Goal: Information Seeking & Learning: Learn about a topic

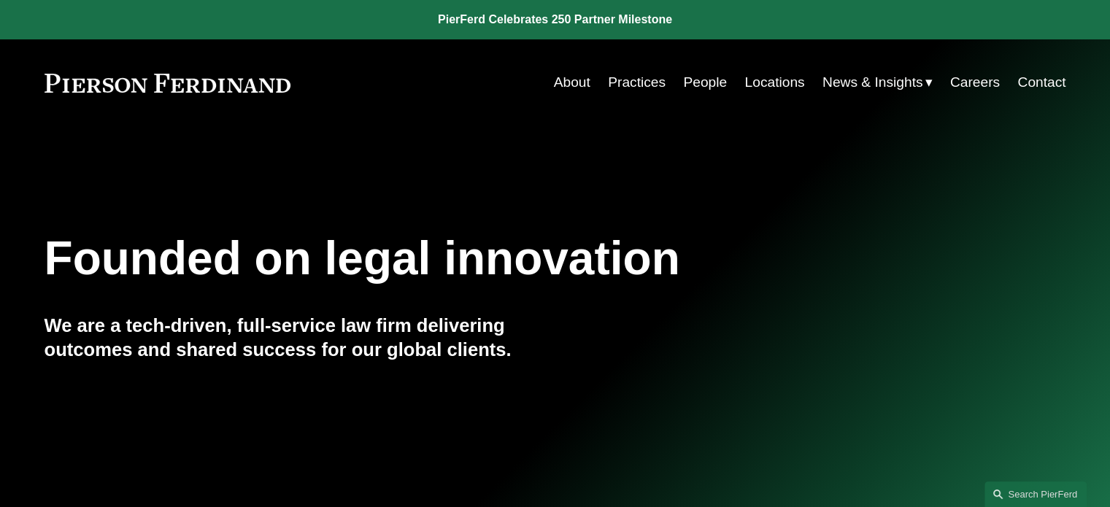
click at [709, 82] on link "People" at bounding box center [705, 83] width 44 height 28
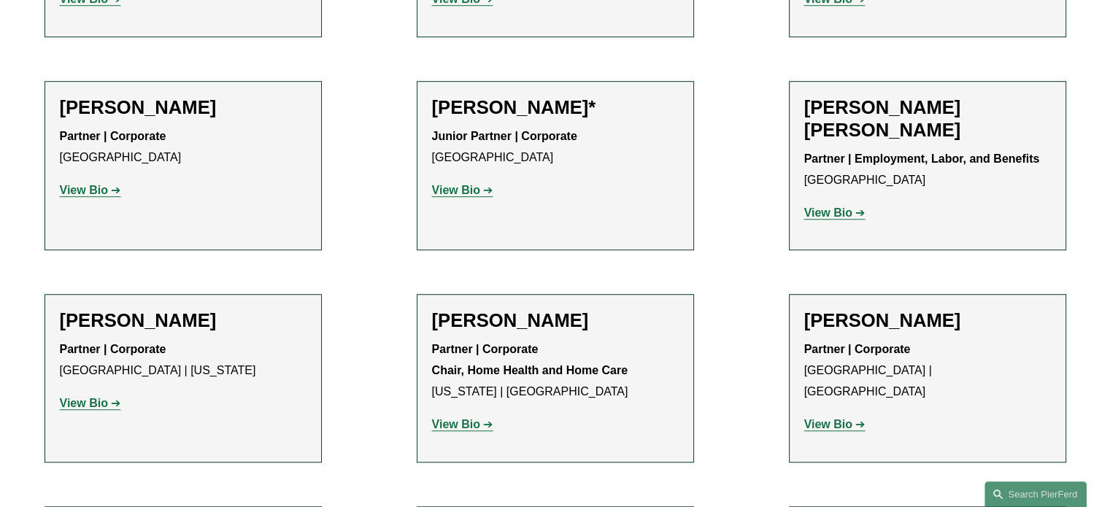
scroll to position [949, 0]
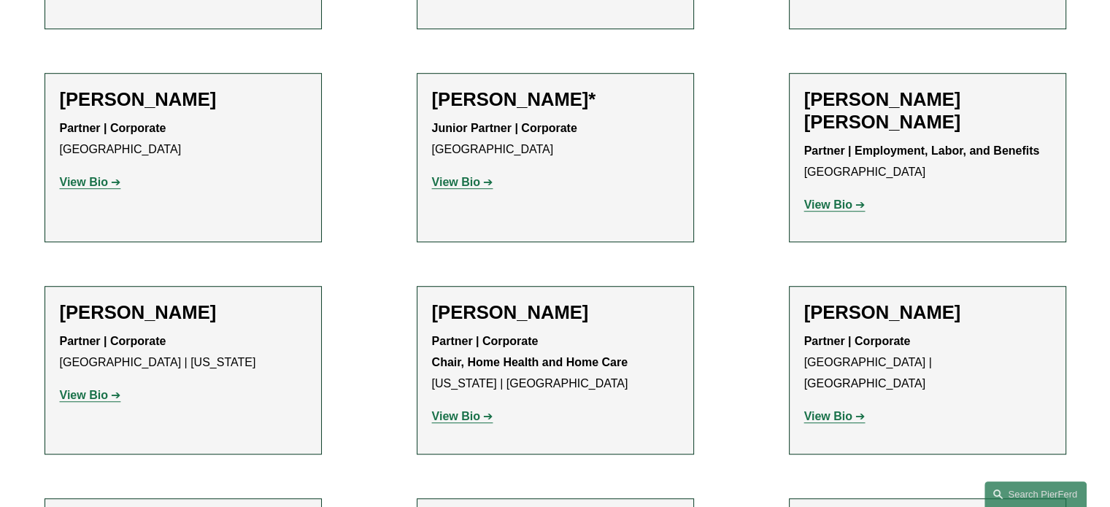
click at [833, 205] on strong "View Bio" at bounding box center [828, 205] width 48 height 12
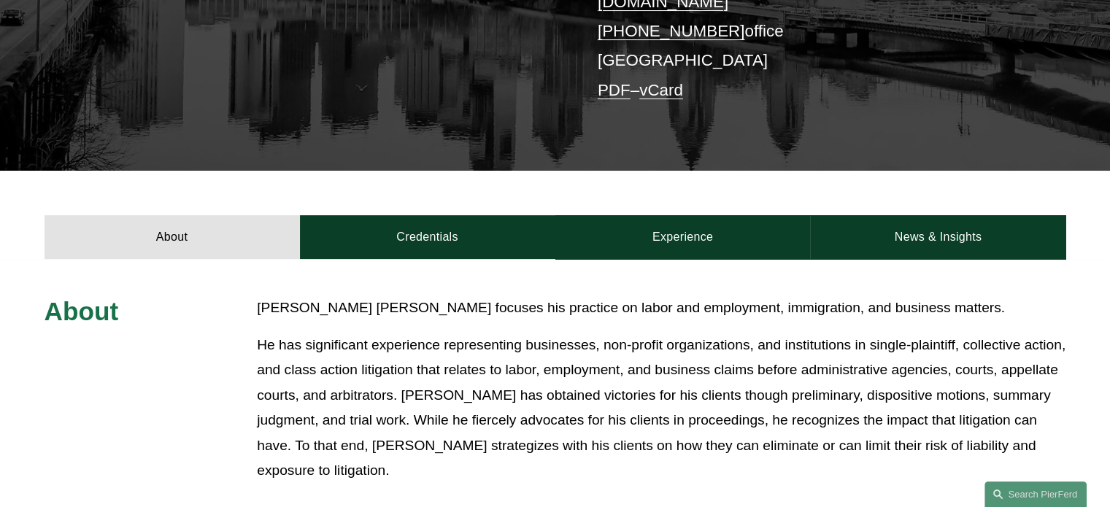
scroll to position [438, 0]
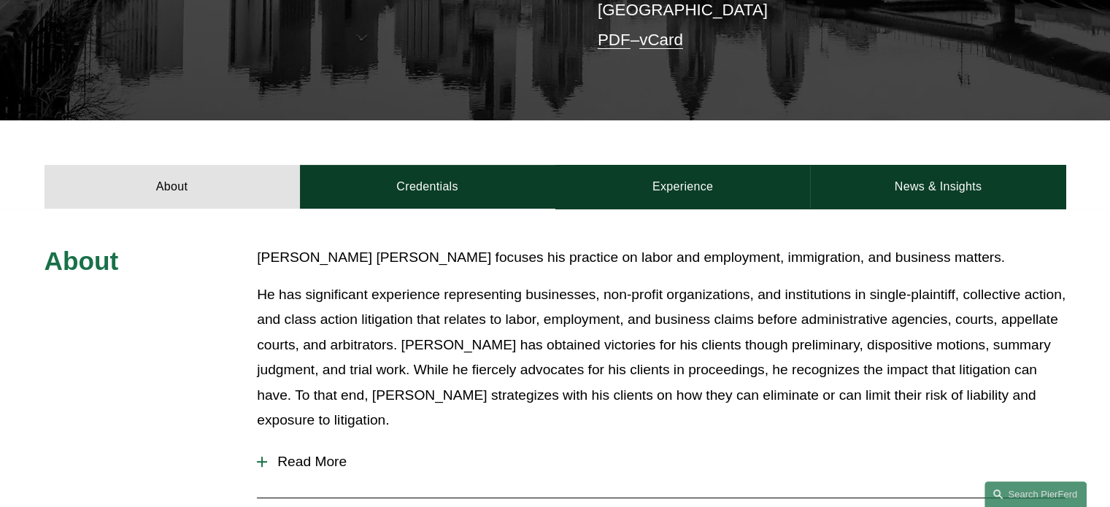
drag, startPoint x: 301, startPoint y: 405, endPoint x: 344, endPoint y: 403, distance: 42.4
click at [301, 443] on button "Read More" at bounding box center [661, 462] width 809 height 38
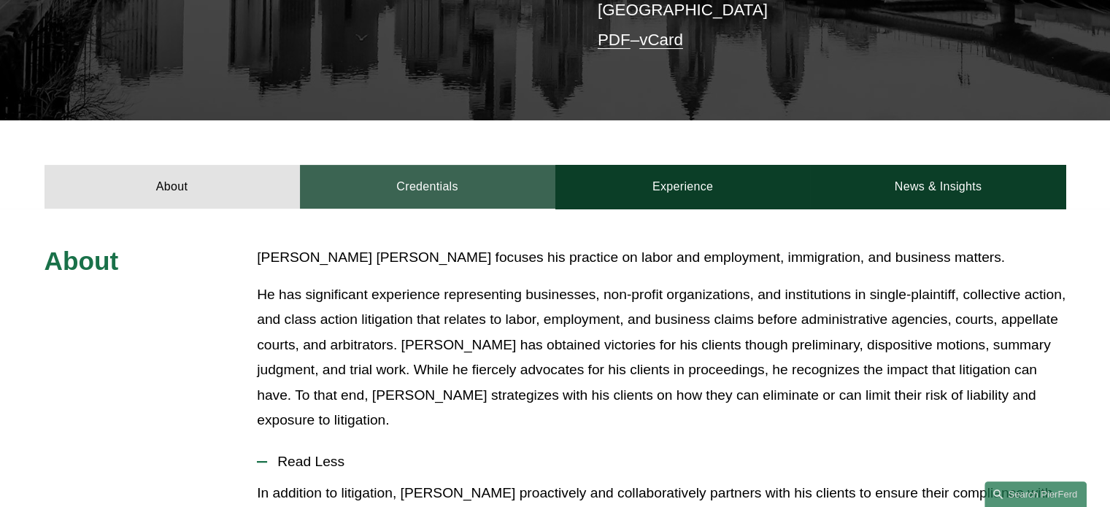
click at [439, 165] on link "Credentials" at bounding box center [427, 187] width 255 height 44
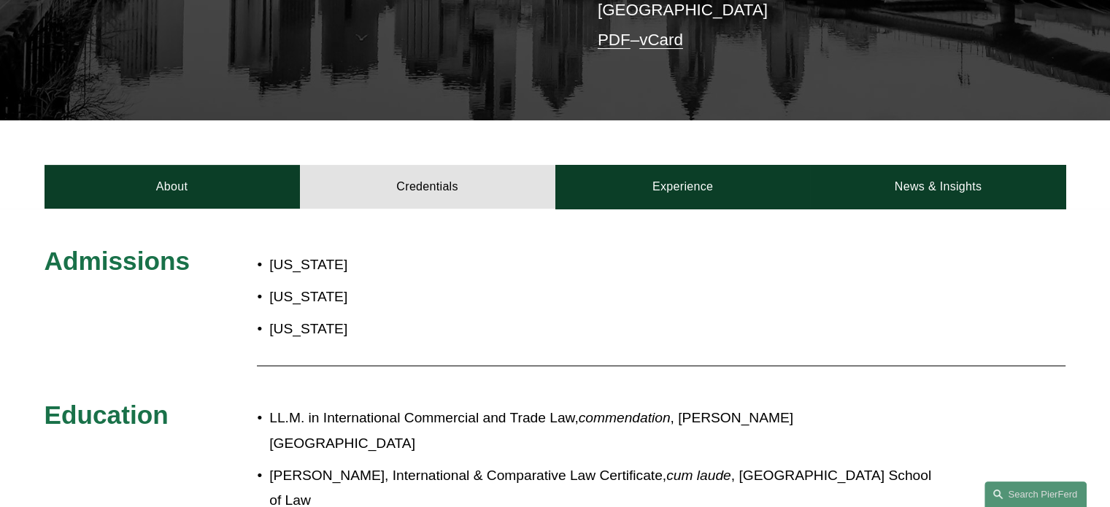
scroll to position [584, 0]
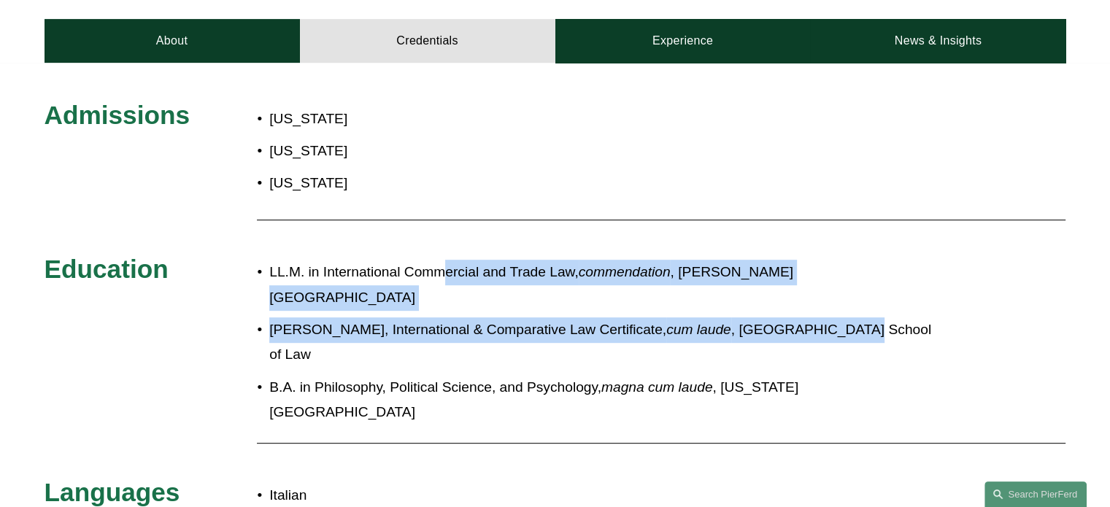
drag, startPoint x: 448, startPoint y: 231, endPoint x: 750, endPoint y: 253, distance: 303.0
click at [750, 260] on ul "LL.M. in International Commercial and Trade Law, commendation , Nottingham Tren…" at bounding box center [597, 343] width 681 height 166
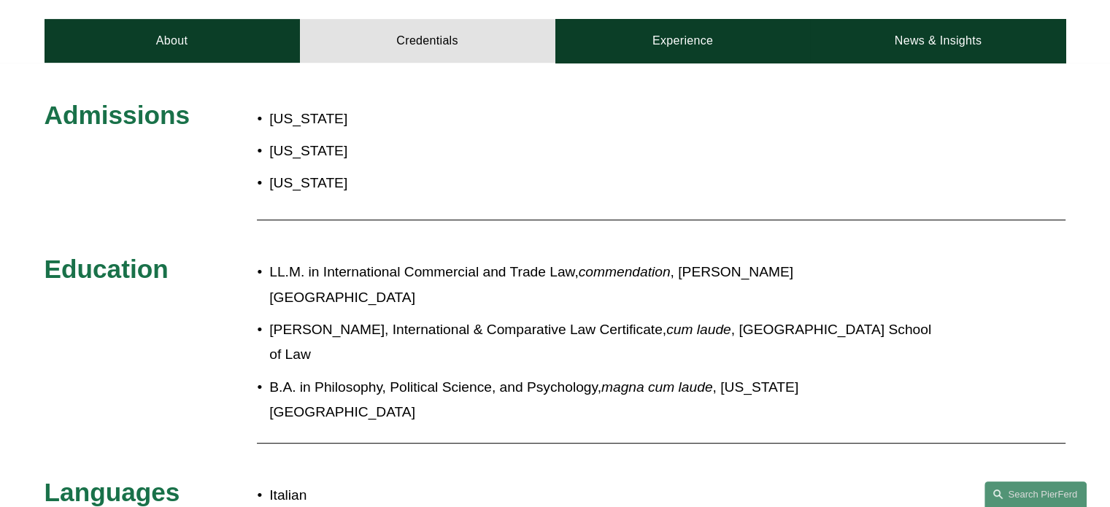
click at [759, 317] on p "J.D., International & Comparative Law Certificate, cum laude , University of Pi…" at bounding box center [603, 342] width 669 height 50
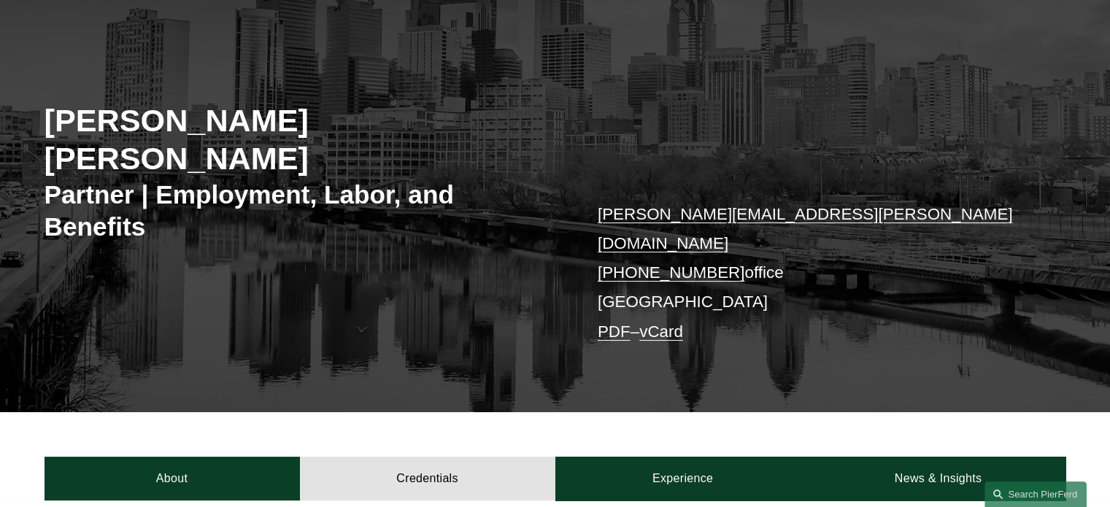
scroll to position [365, 0]
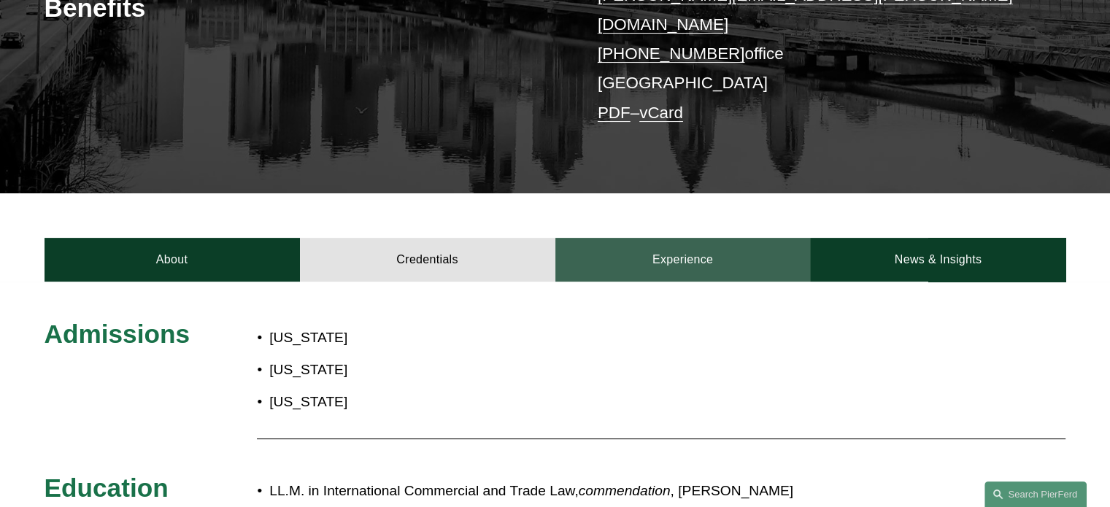
click at [704, 238] on link "Experience" at bounding box center [682, 260] width 255 height 44
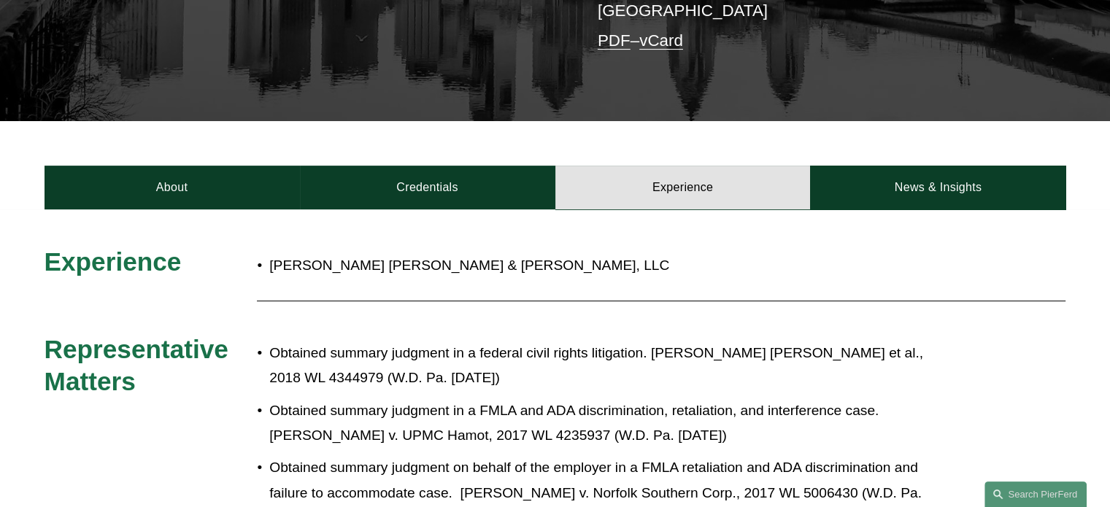
scroll to position [438, 0]
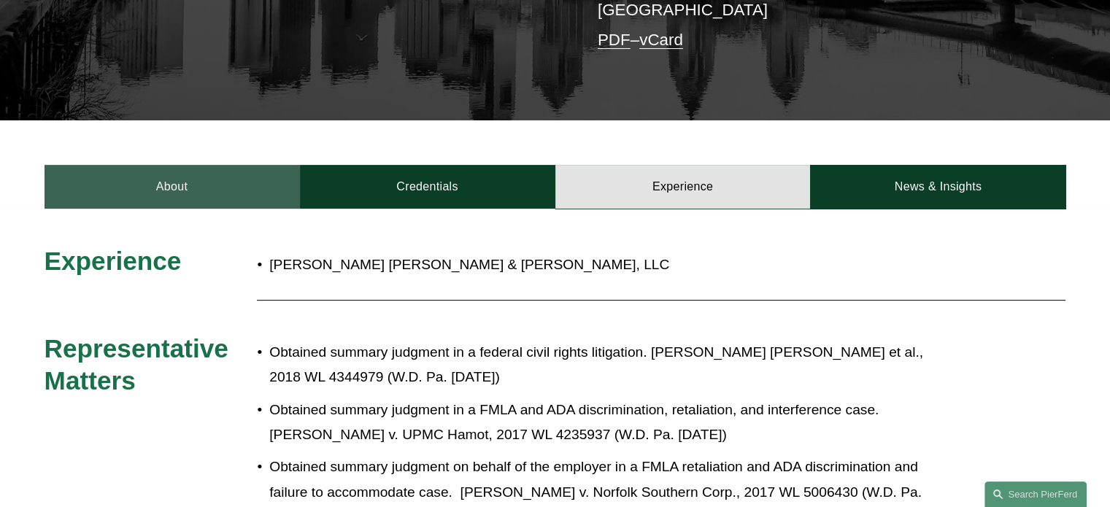
click at [196, 165] on link "About" at bounding box center [172, 187] width 255 height 44
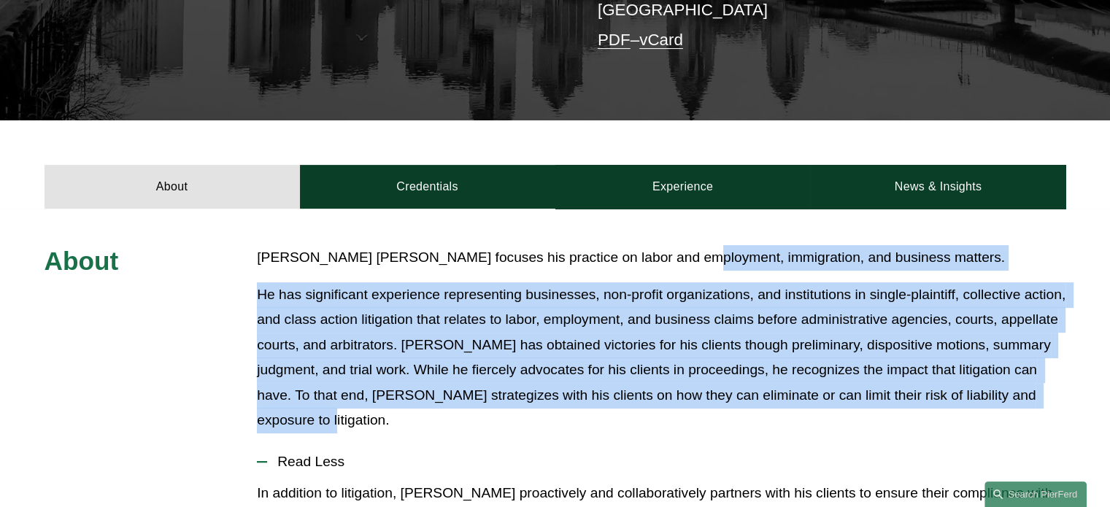
drag, startPoint x: 938, startPoint y: 218, endPoint x: 933, endPoint y: 367, distance: 149.0
click at [933, 367] on div "Giovanni Antonucci Di Cesare focuses his practice on labor and employment, immi…" at bounding box center [661, 339] width 809 height 188
click at [933, 367] on p "He has significant experience representing businesses, non-profit organizations…" at bounding box center [661, 357] width 809 height 151
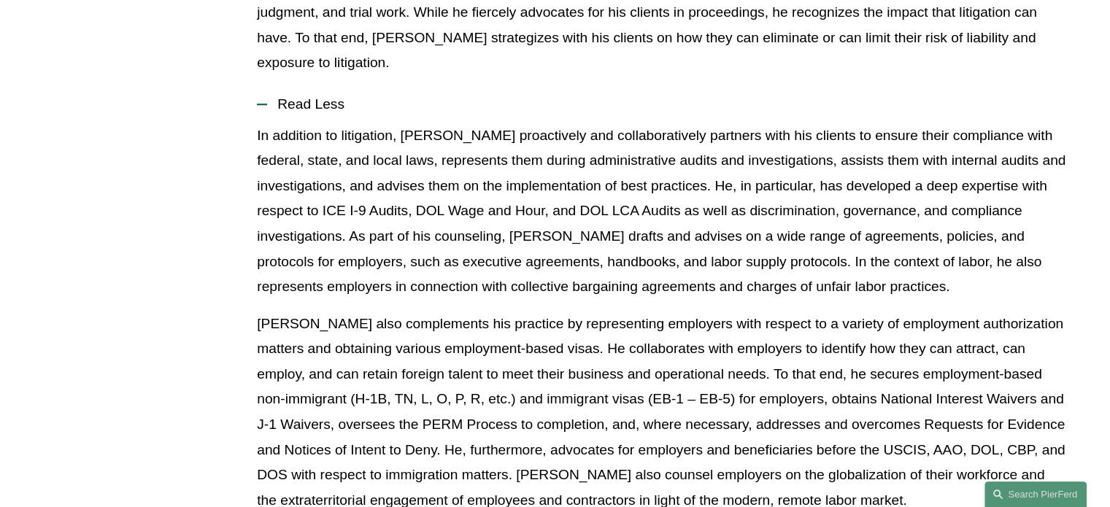
scroll to position [803, 0]
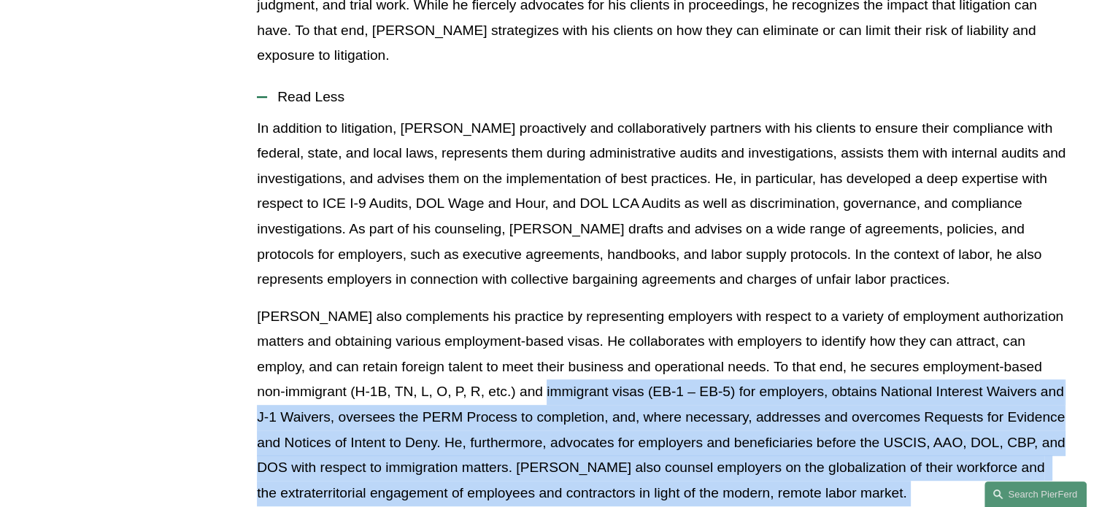
drag, startPoint x: 490, startPoint y: 353, endPoint x: 942, endPoint y: 464, distance: 465.4
click at [942, 464] on div "In addition to litigation, Giovanni proactively and collaboratively partners wi…" at bounding box center [661, 366] width 809 height 500
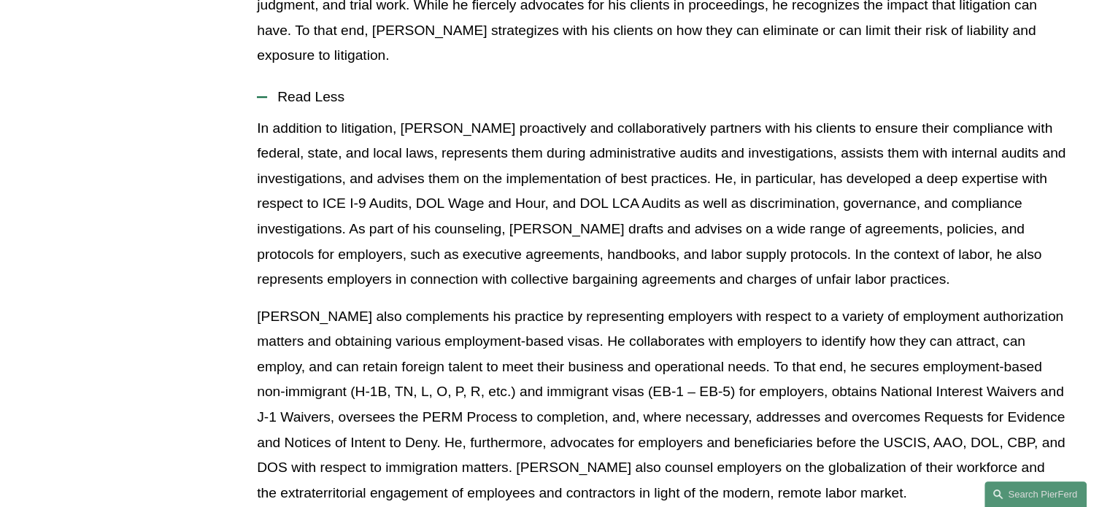
click at [899, 304] on p "Giovanni also complements his practice by representing employers with respect t…" at bounding box center [661, 405] width 809 height 202
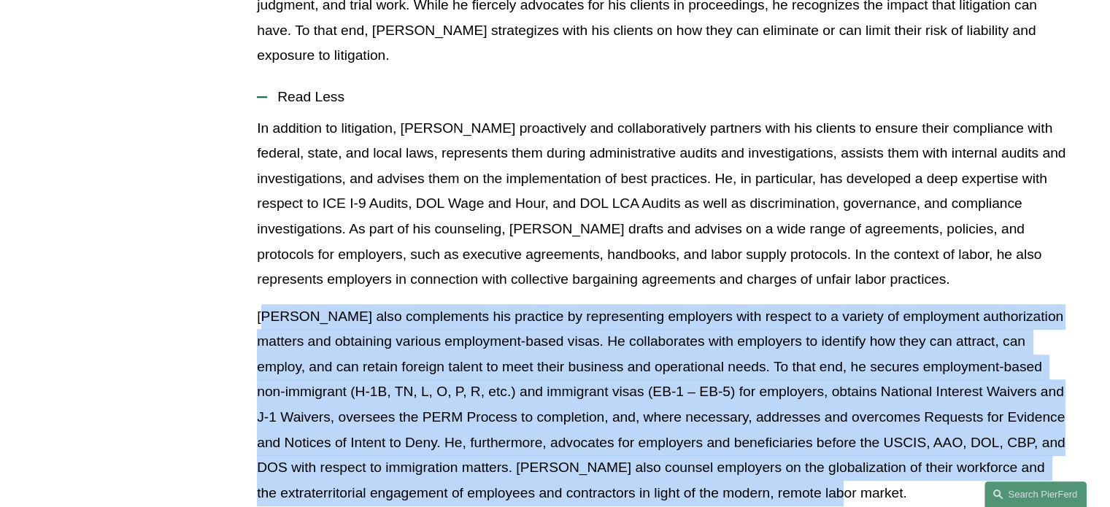
drag, startPoint x: 264, startPoint y: 267, endPoint x: 813, endPoint y: 444, distance: 576.8
click at [813, 444] on p "Giovanni also complements his practice by representing employers with respect t…" at bounding box center [661, 405] width 809 height 202
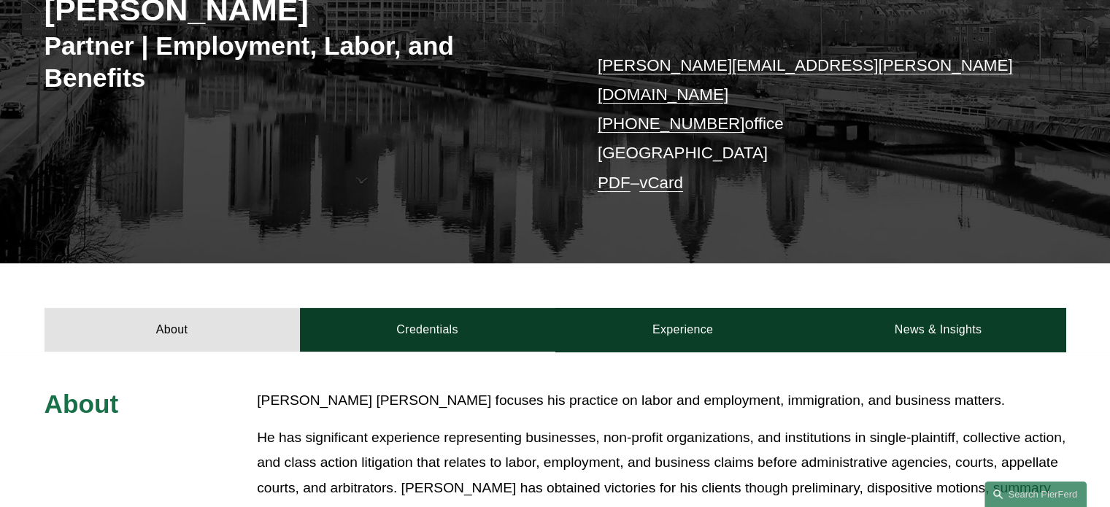
scroll to position [365, 0]
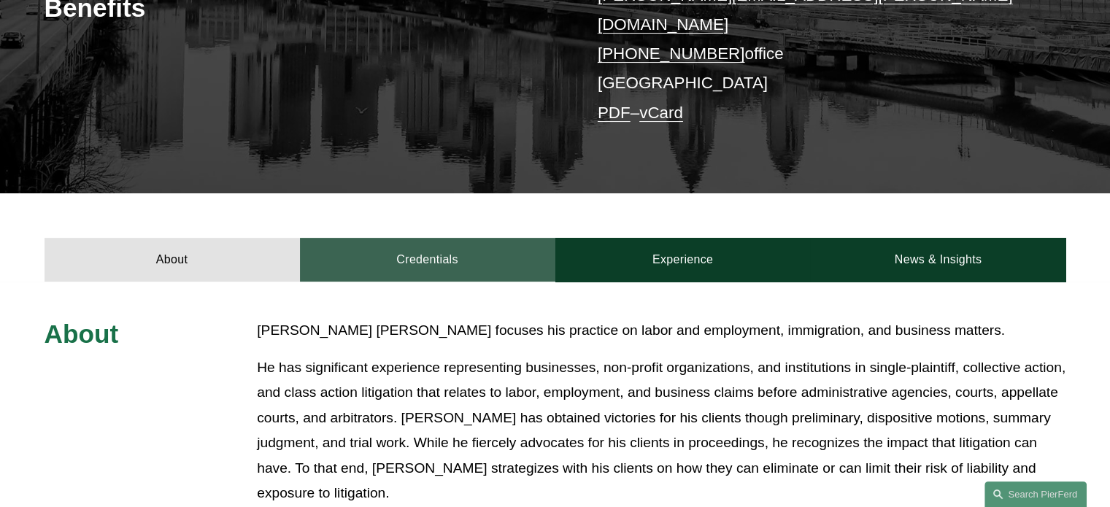
drag, startPoint x: 386, startPoint y: 216, endPoint x: 401, endPoint y: 219, distance: 15.6
click at [386, 238] on link "Credentials" at bounding box center [427, 260] width 255 height 44
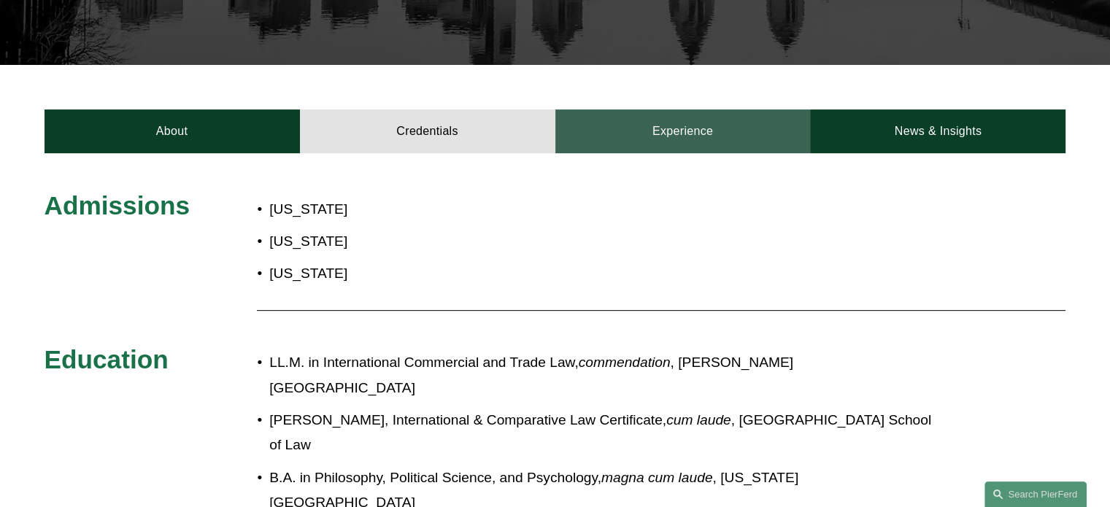
scroll to position [438, 0]
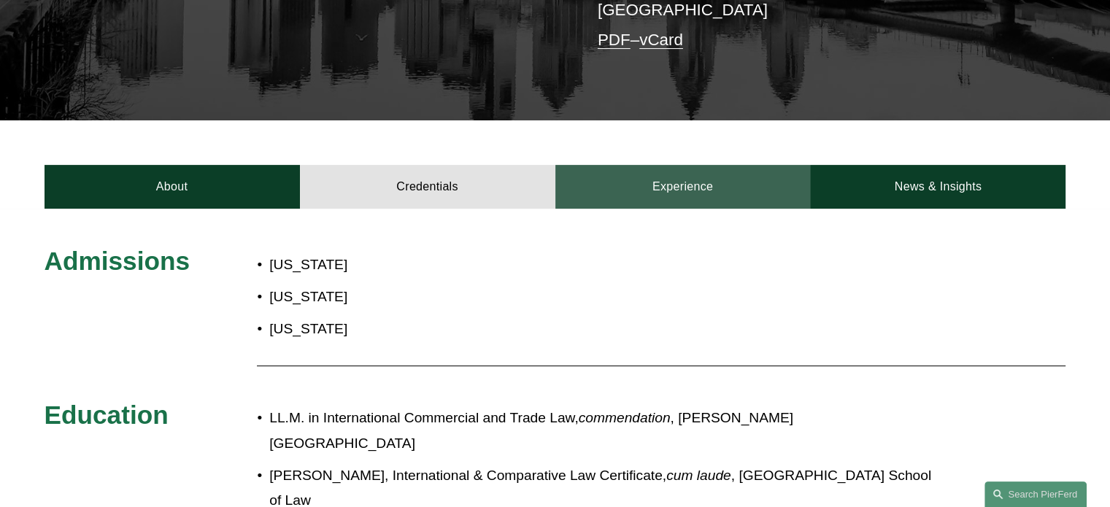
click at [692, 165] on link "Experience" at bounding box center [682, 187] width 255 height 44
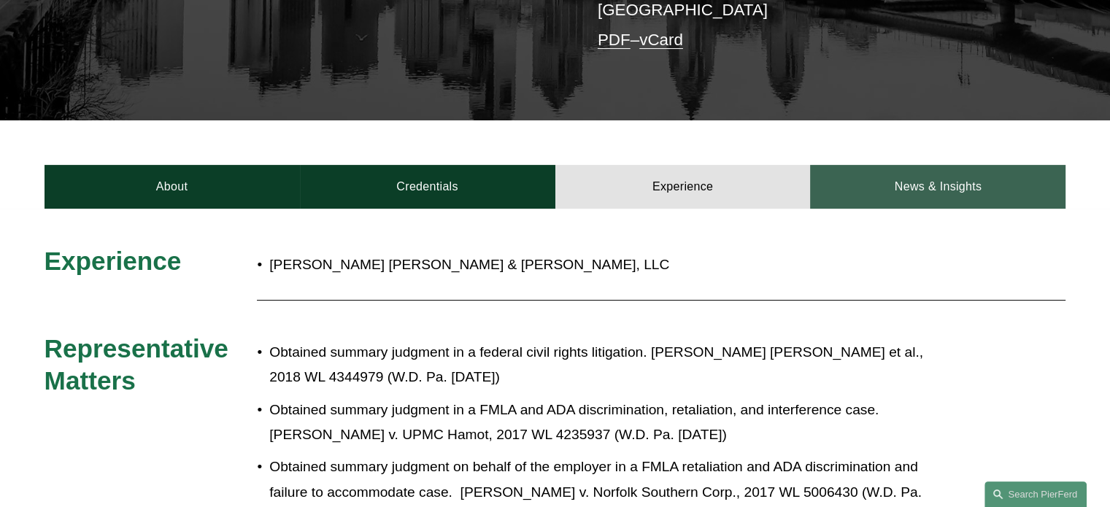
click at [931, 165] on link "News & Insights" at bounding box center [937, 187] width 255 height 44
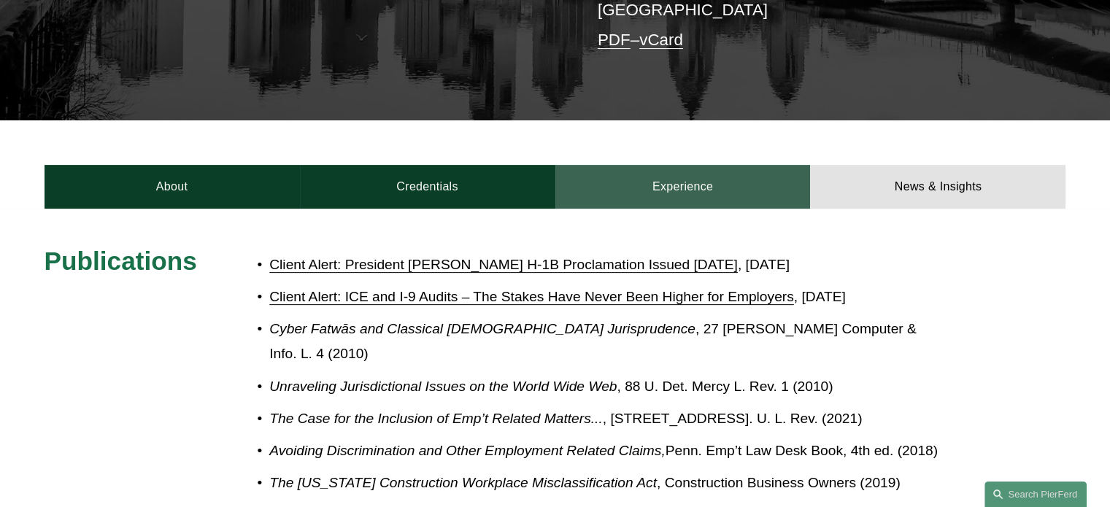
click at [732, 165] on link "Experience" at bounding box center [682, 187] width 255 height 44
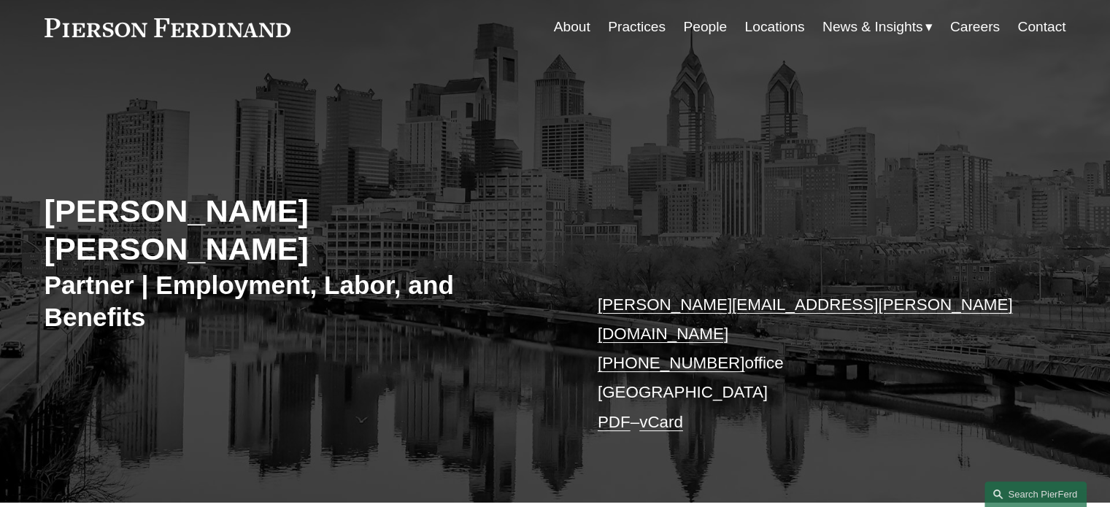
scroll to position [0, 0]
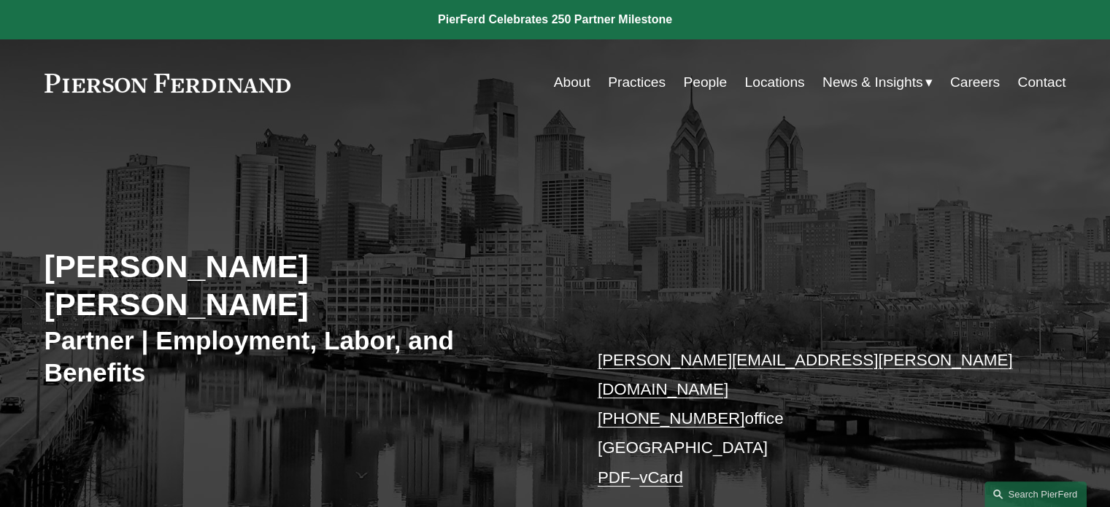
click at [698, 79] on link "People" at bounding box center [705, 83] width 44 height 28
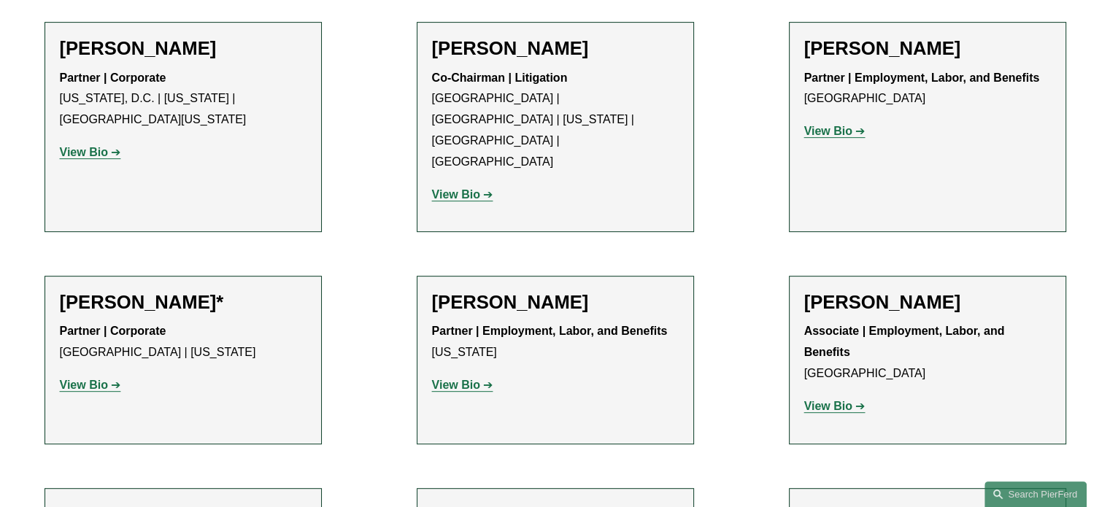
scroll to position [4487, 0]
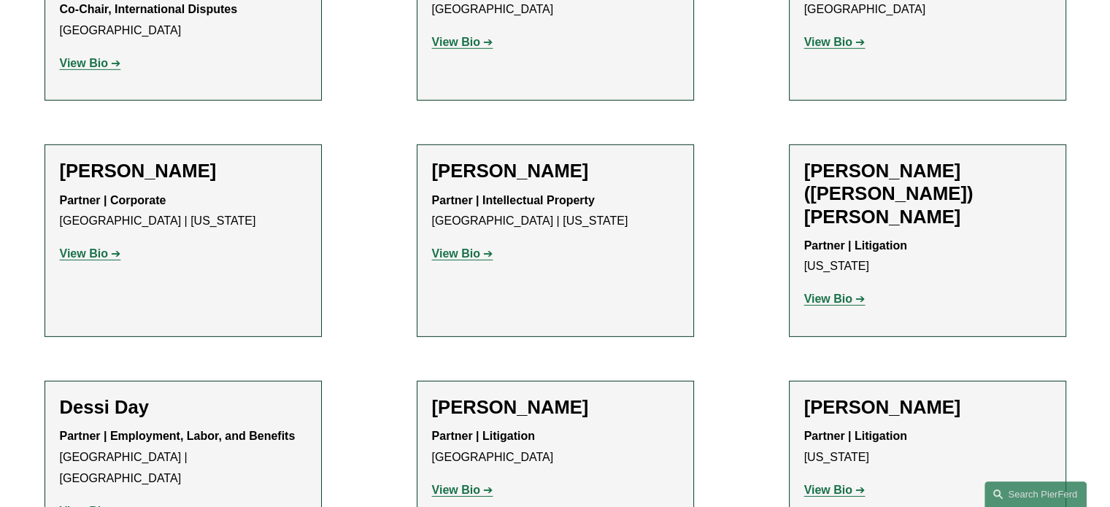
click at [472, 484] on strong "View Bio" at bounding box center [456, 490] width 48 height 12
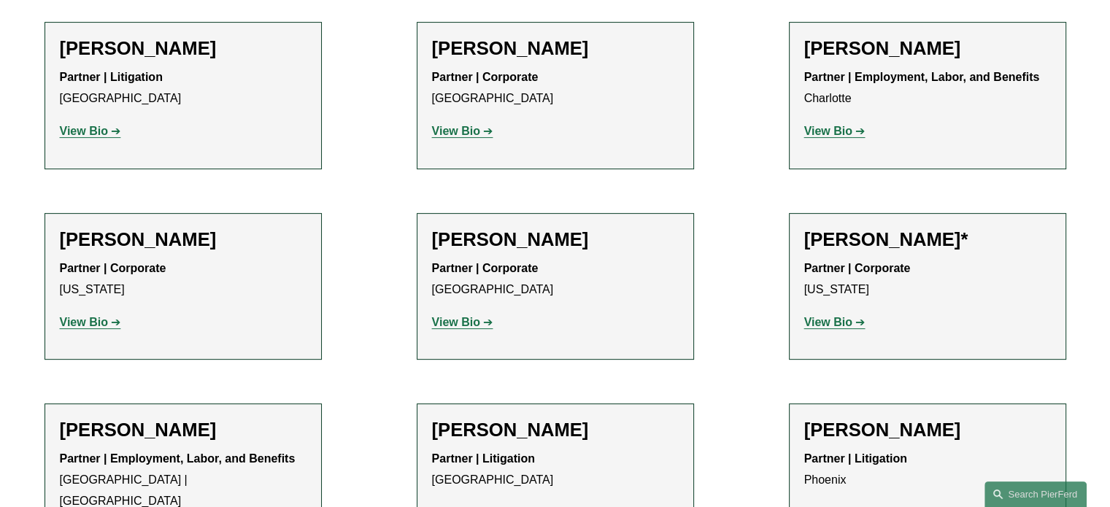
scroll to position [17527, 0]
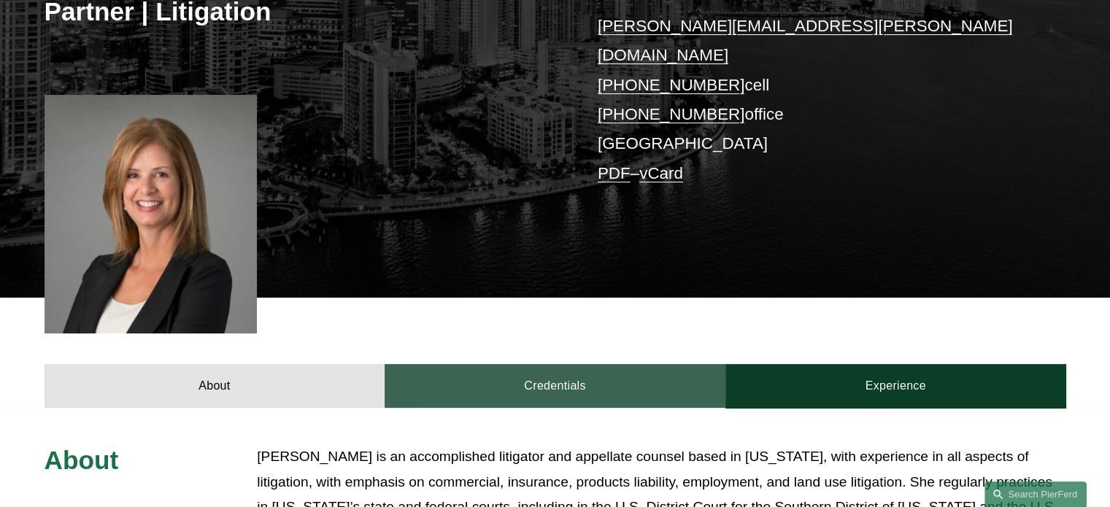
scroll to position [365, 0]
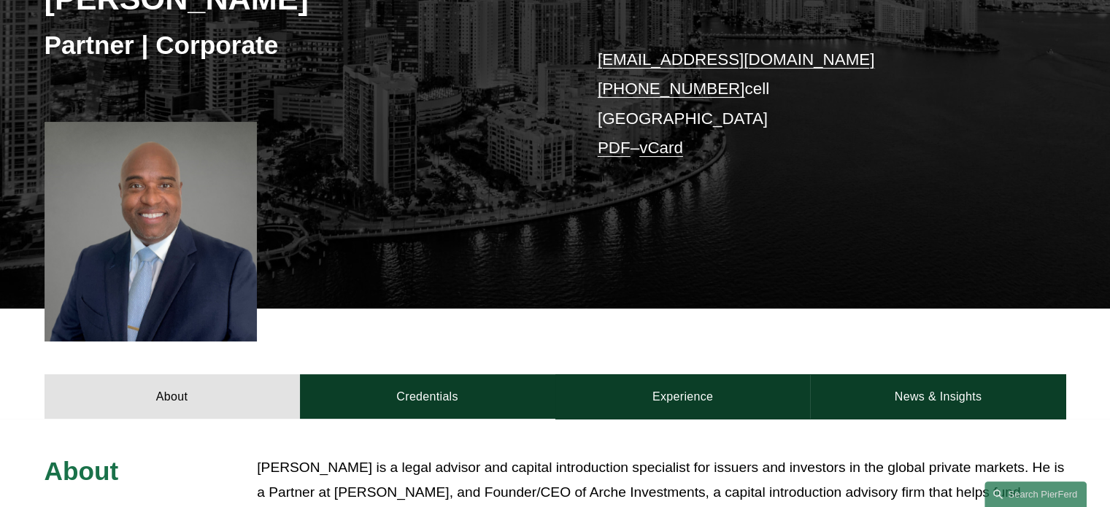
scroll to position [584, 0]
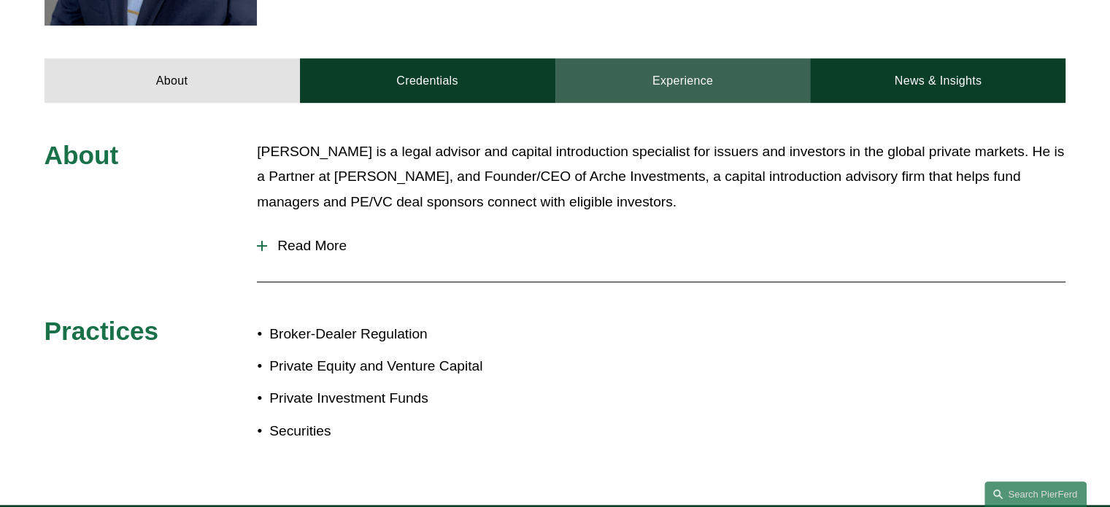
click at [691, 77] on link "Experience" at bounding box center [682, 80] width 255 height 44
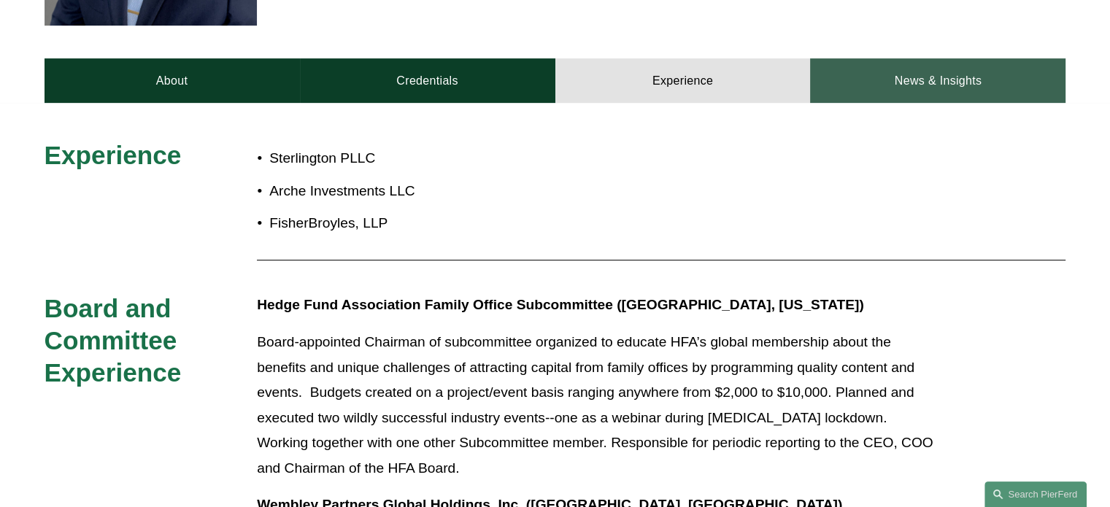
click at [985, 95] on link "News & Insights" at bounding box center [937, 80] width 255 height 44
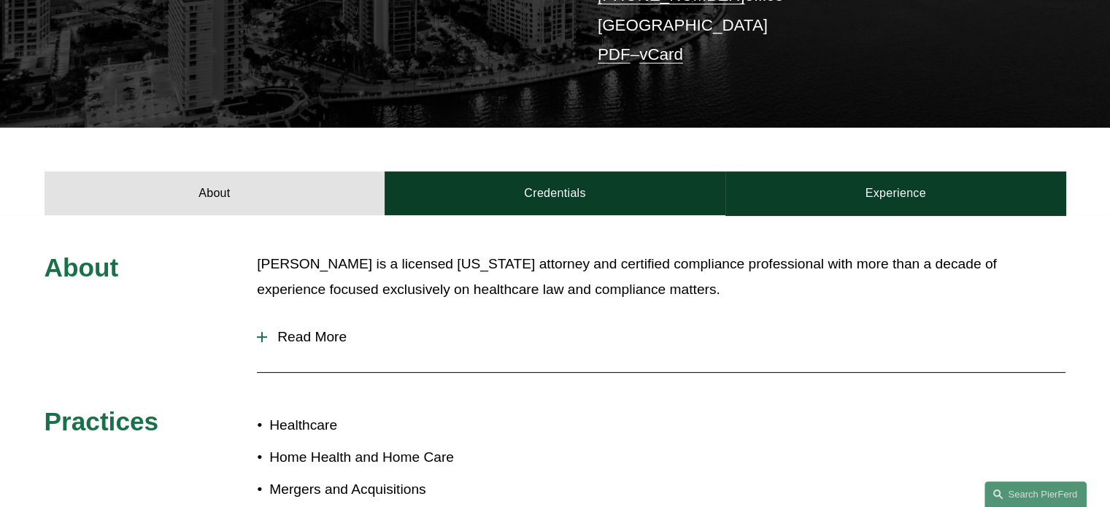
scroll to position [365, 0]
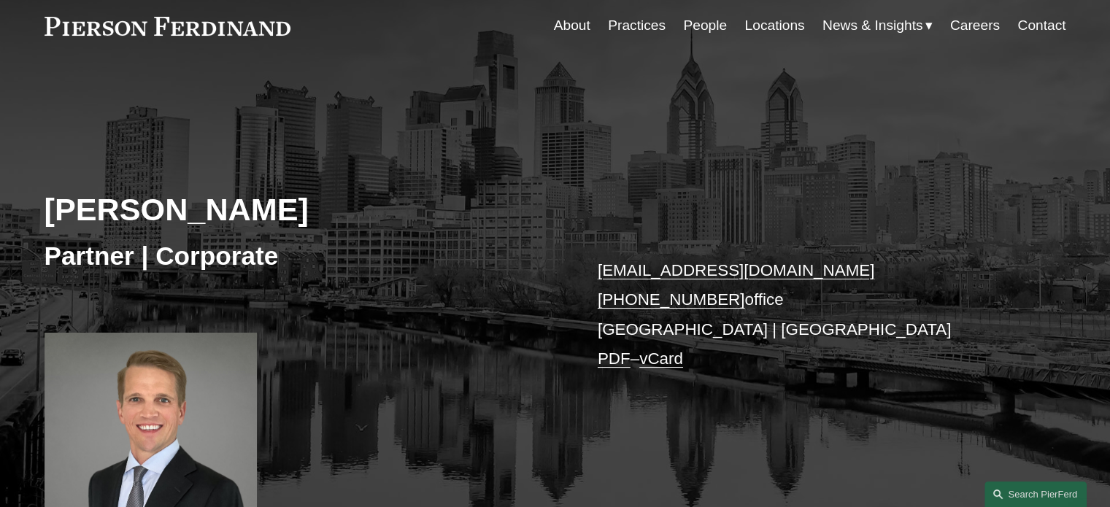
scroll to position [219, 0]
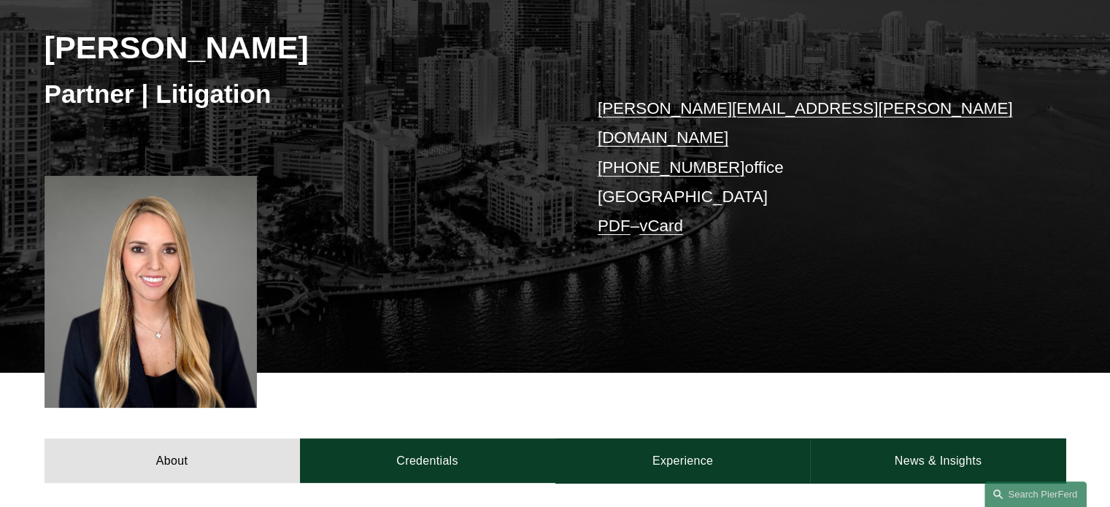
scroll to position [511, 0]
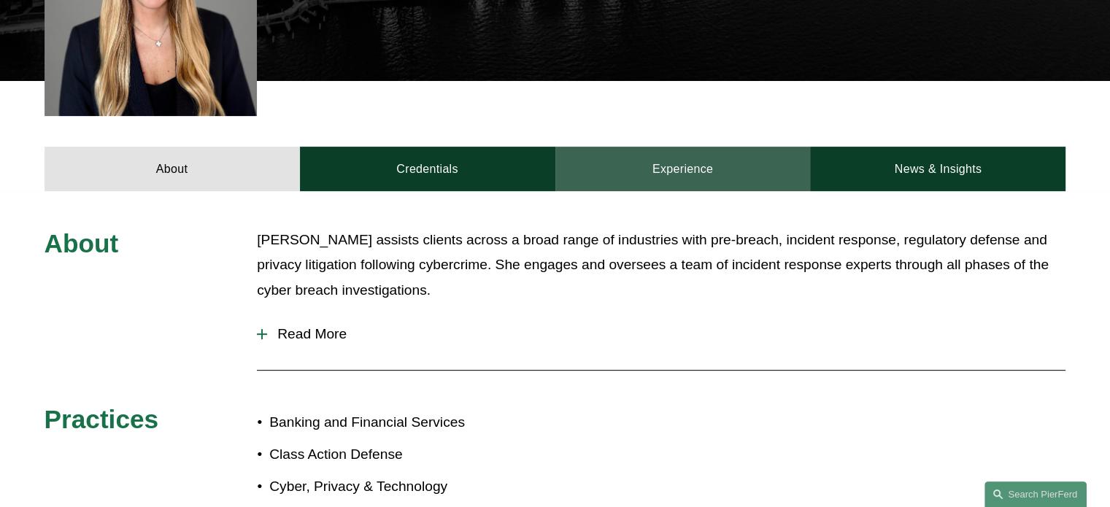
click at [733, 156] on link "Experience" at bounding box center [682, 169] width 255 height 44
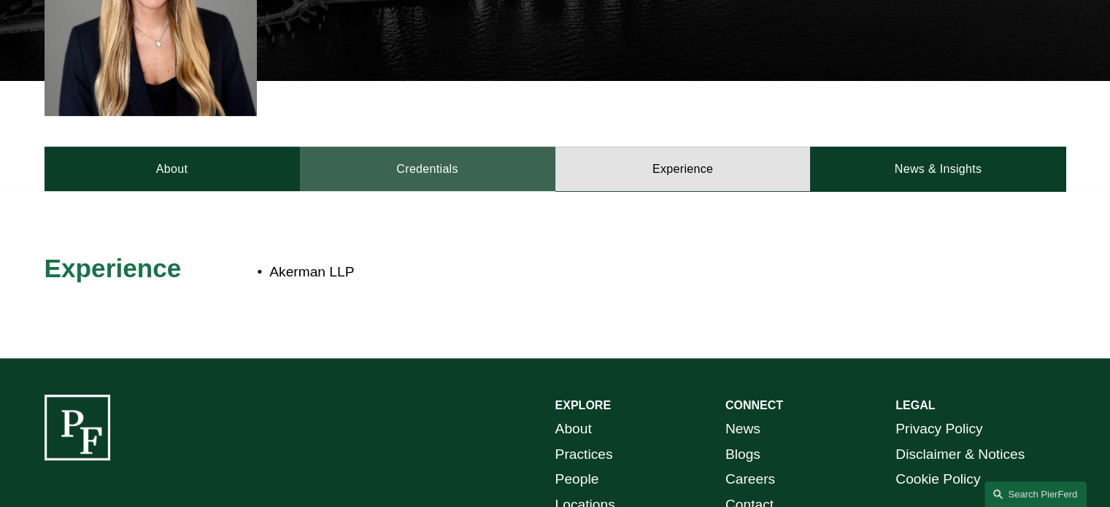
click at [439, 147] on link "Credentials" at bounding box center [427, 169] width 255 height 44
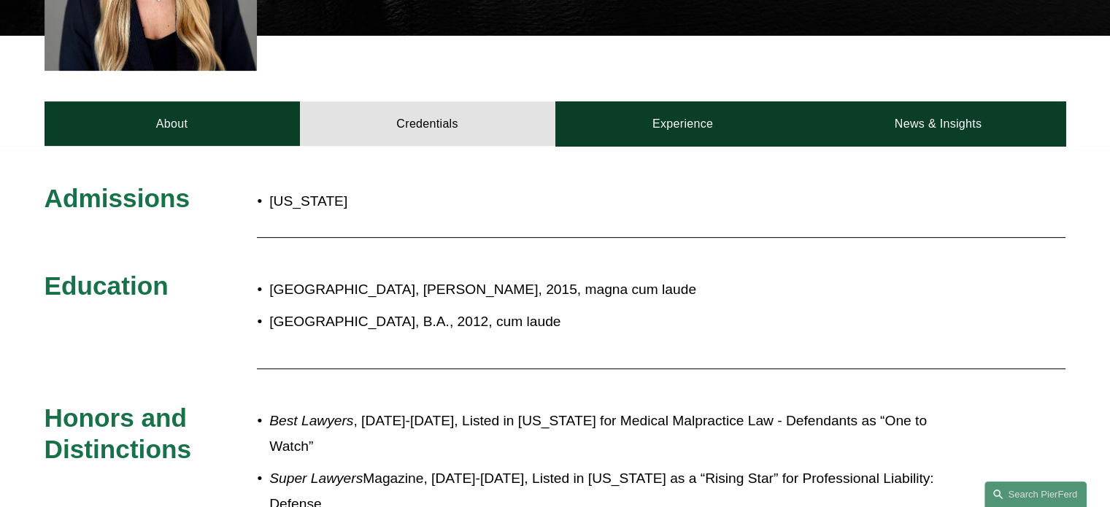
scroll to position [438, 0]
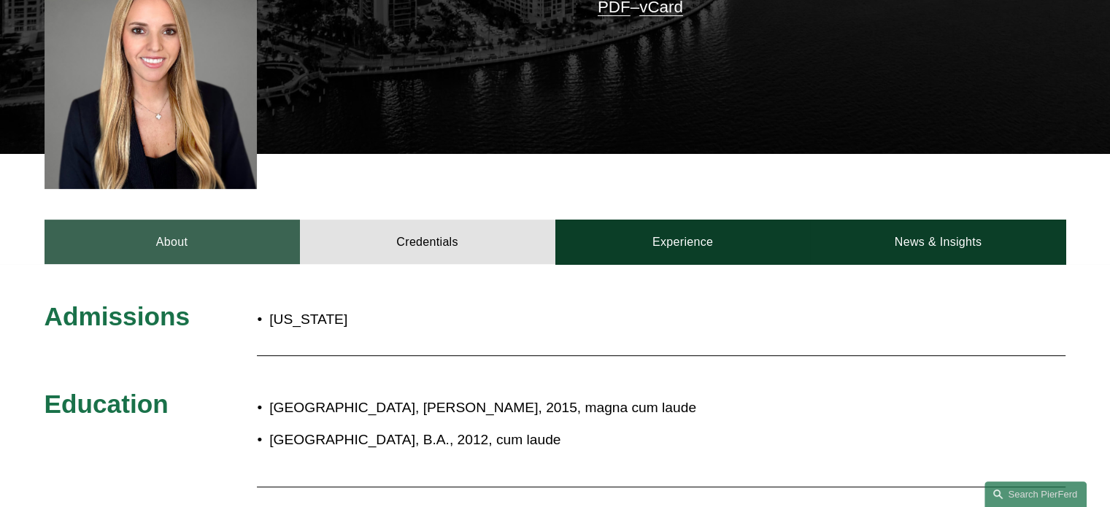
click at [150, 220] on link "About" at bounding box center [172, 242] width 255 height 44
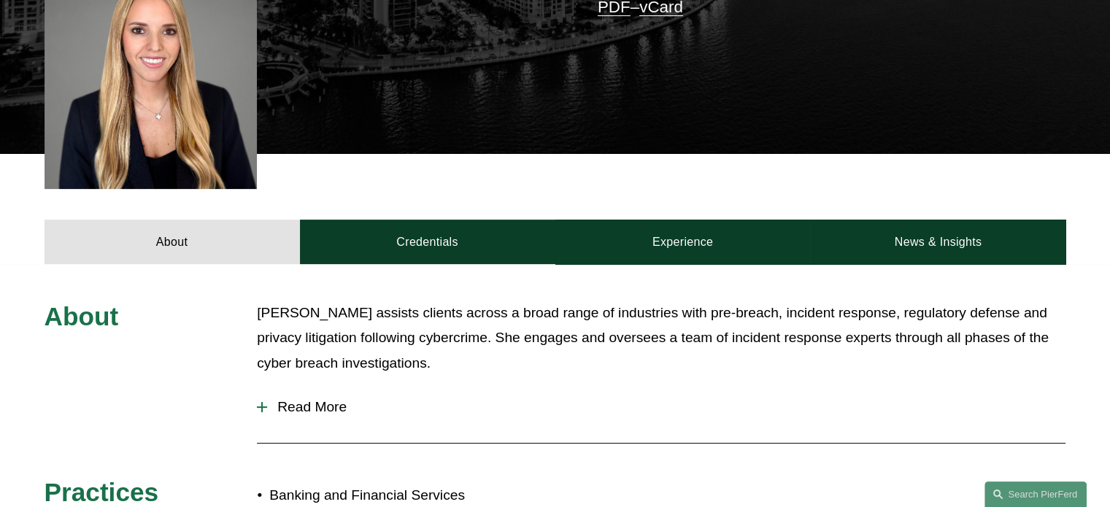
click at [312, 399] on span "Read More" at bounding box center [666, 407] width 798 height 16
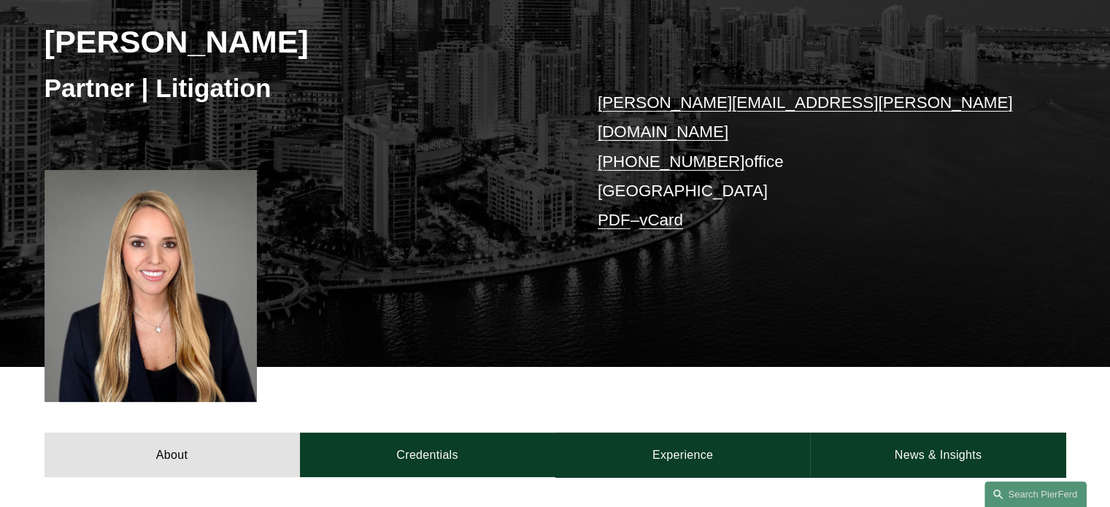
scroll to position [219, 0]
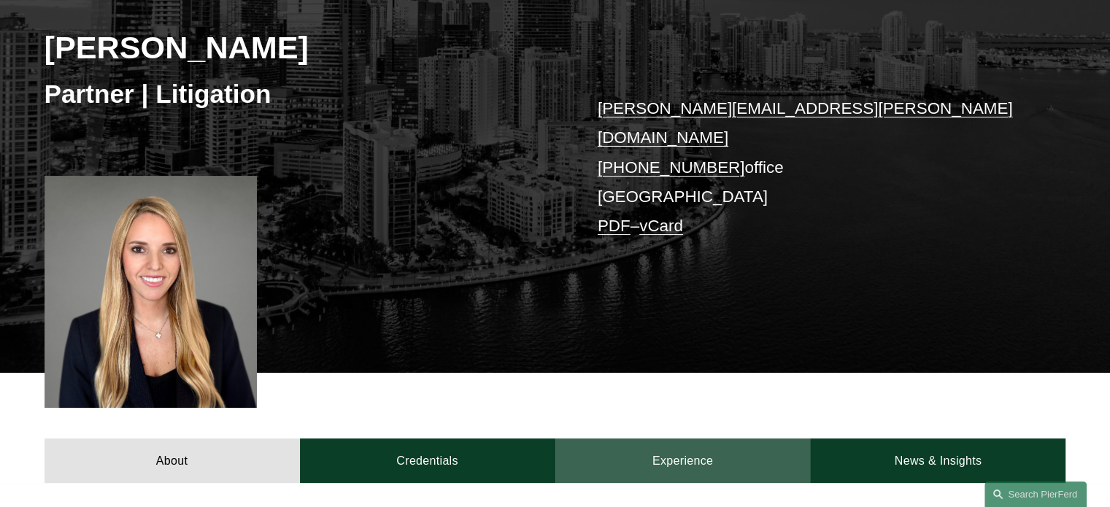
click at [691, 465] on link "Experience" at bounding box center [682, 461] width 255 height 44
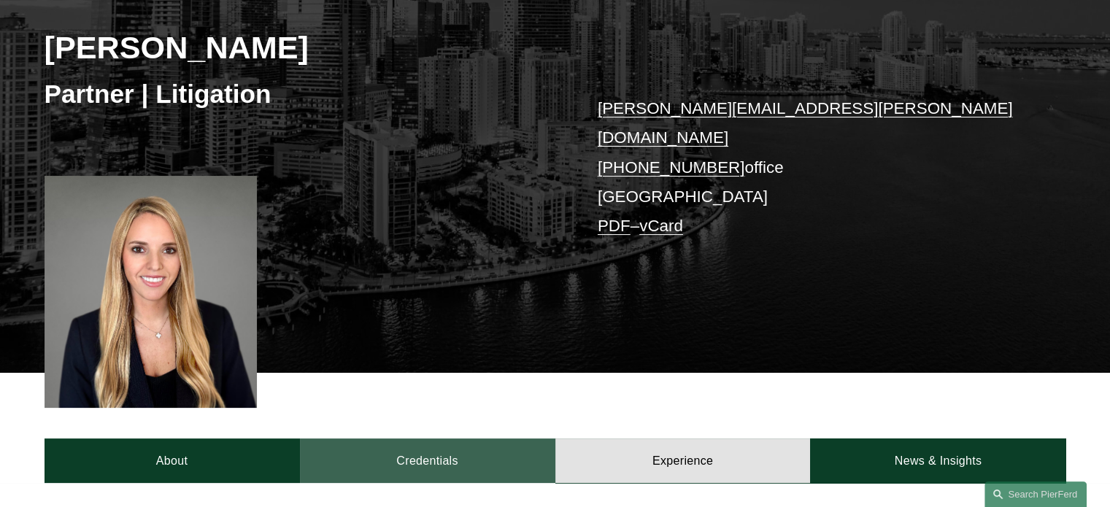
click at [470, 450] on link "Credentials" at bounding box center [427, 461] width 255 height 44
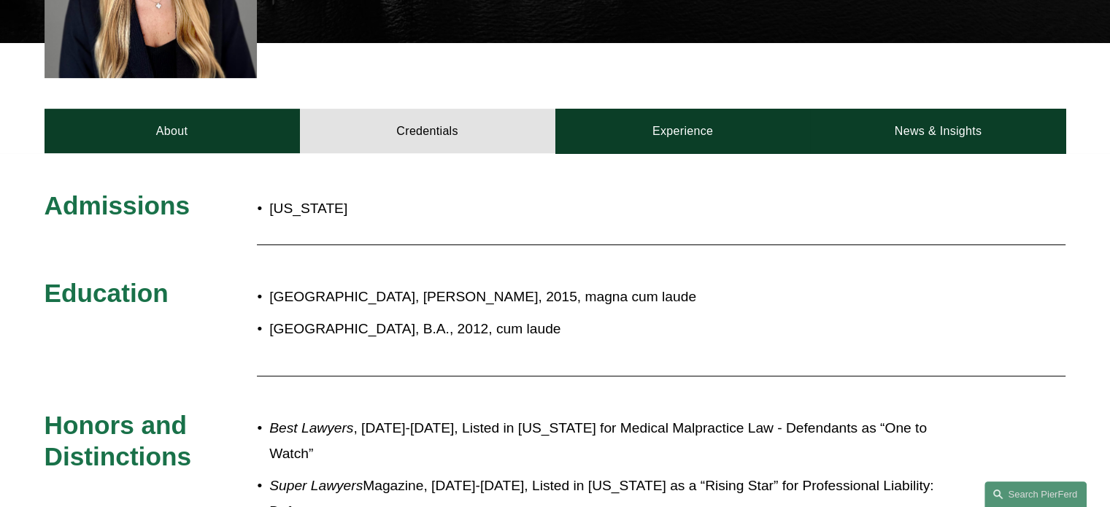
scroll to position [584, 0]
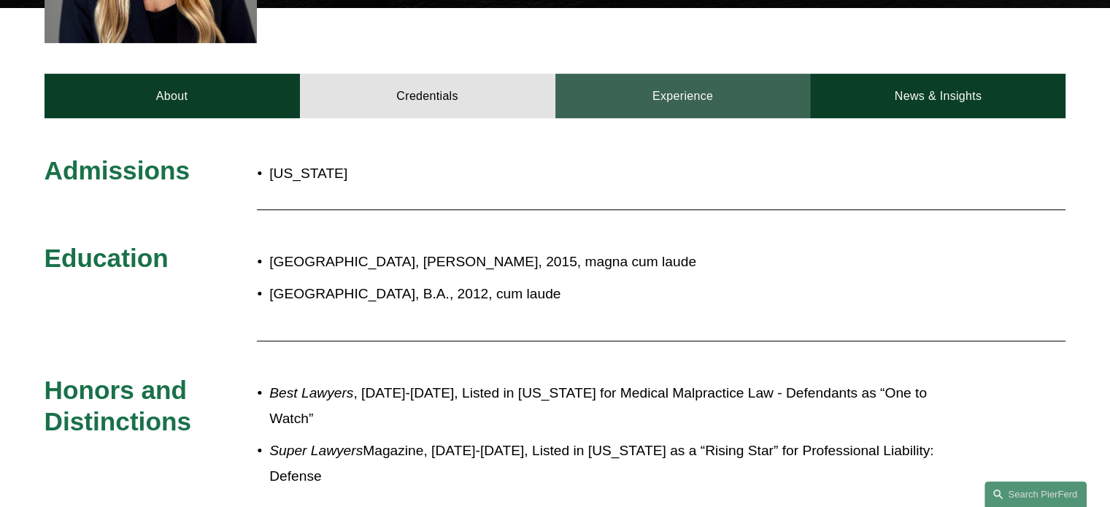
click at [709, 74] on link "Experience" at bounding box center [682, 96] width 255 height 44
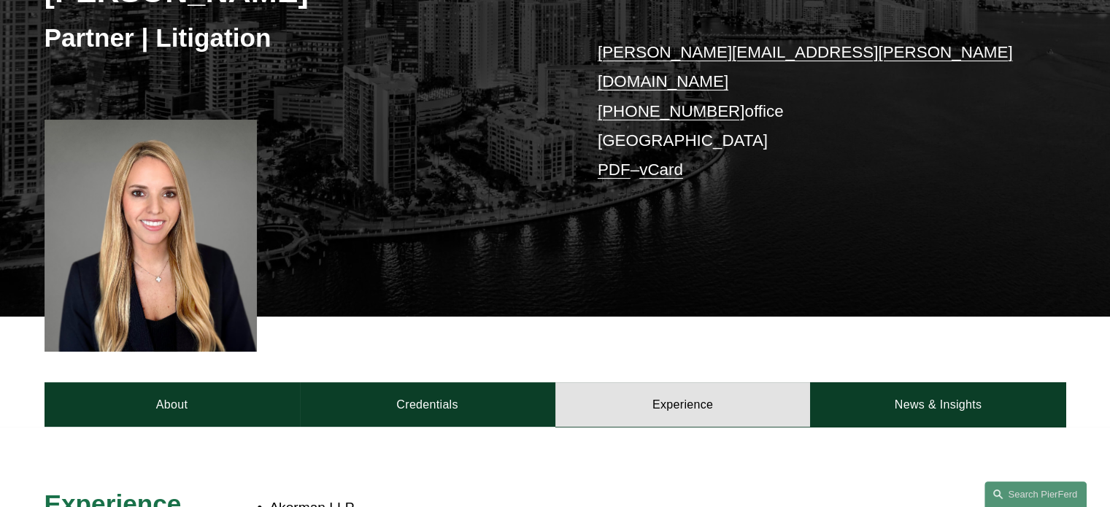
scroll to position [219, 0]
